Goal: Information Seeking & Learning: Learn about a topic

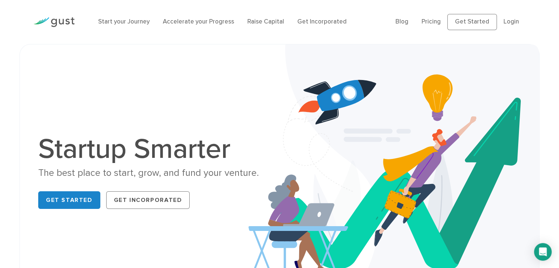
click at [142, 21] on link "Start your Journey" at bounding box center [123, 21] width 51 height 7
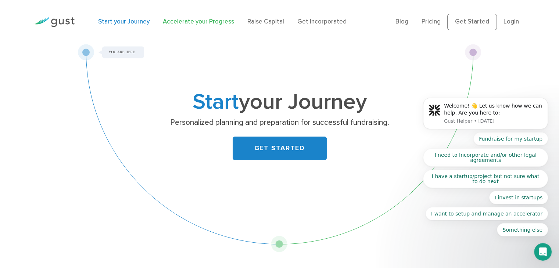
click at [194, 22] on link "Accelerate your Progress" at bounding box center [198, 21] width 71 height 7
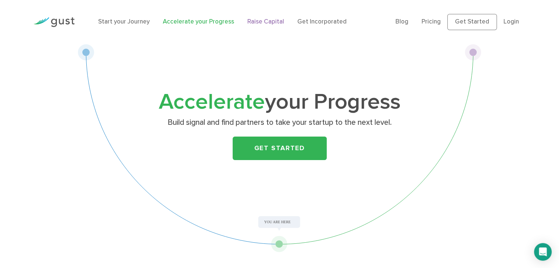
click at [275, 24] on link "Raise Capital" at bounding box center [265, 21] width 37 height 7
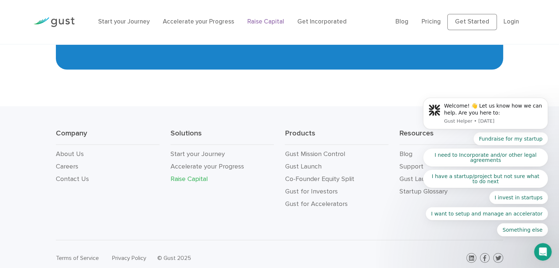
scroll to position [1315, 0]
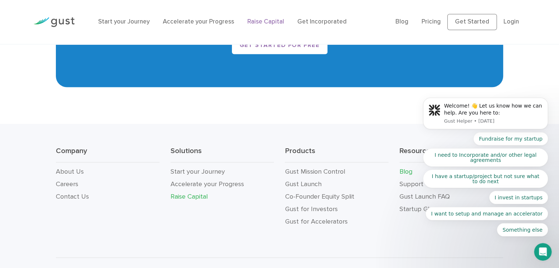
click at [406, 172] on link "Blog" at bounding box center [406, 172] width 13 height 8
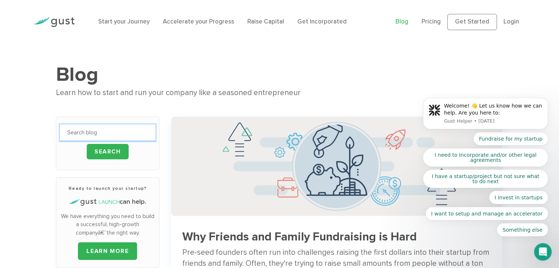
click at [96, 135] on input "text" at bounding box center [108, 133] width 96 height 17
type input "digital marketing"
click at [105, 158] on input "Search" at bounding box center [108, 151] width 42 height 15
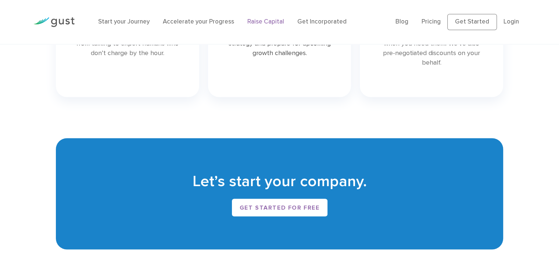
scroll to position [1315, 0]
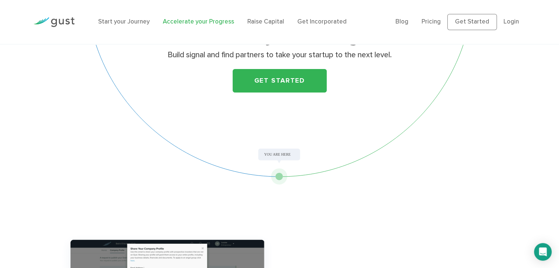
scroll to position [67, 0]
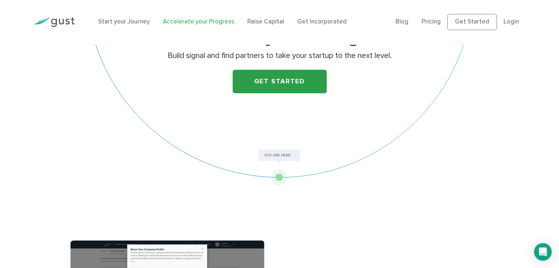
click at [289, 80] on link "Get Started" at bounding box center [280, 82] width 94 height 24
